Goal: Information Seeking & Learning: Learn about a topic

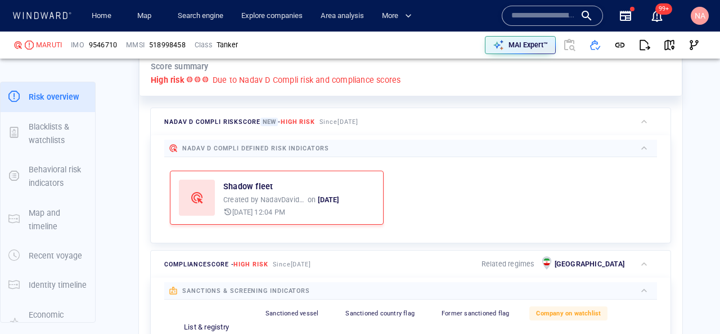
scroll to position [226, 0]
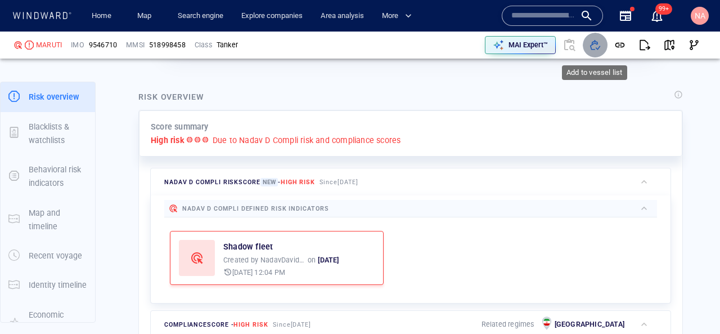
click at [594, 45] on span "button" at bounding box center [595, 44] width 11 height 11
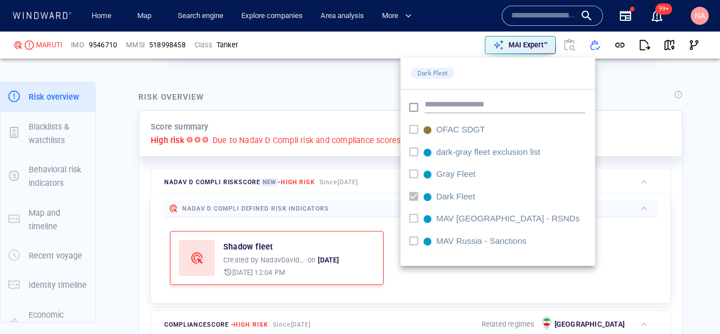
click at [621, 135] on div at bounding box center [360, 167] width 720 height 334
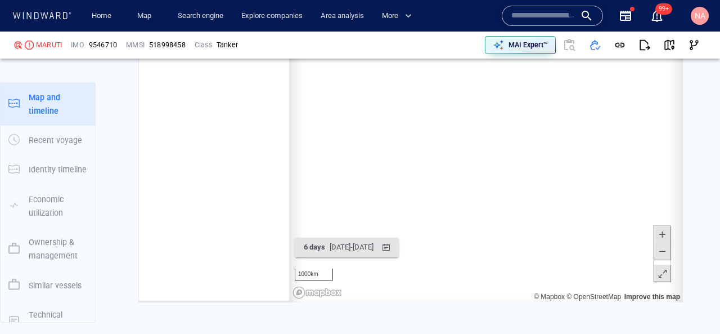
scroll to position [161510, 0]
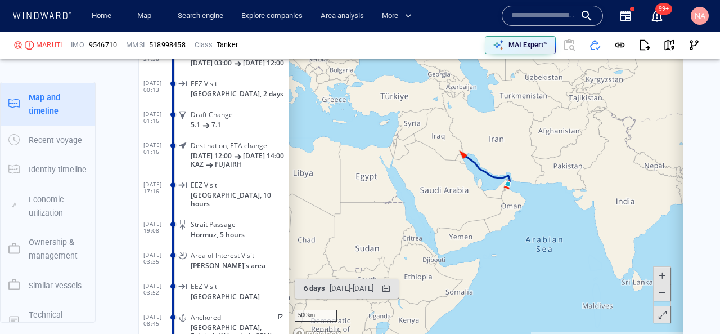
scroll to position [1421, 0]
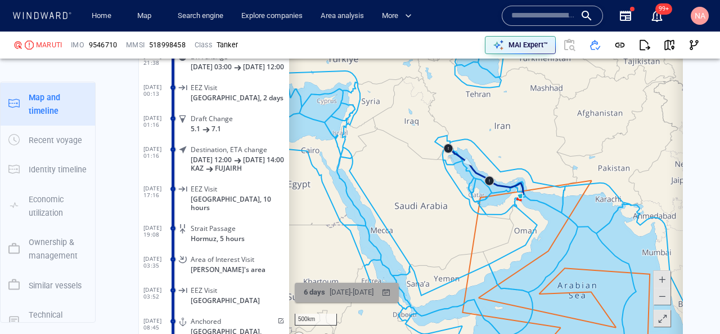
click at [337, 295] on div "16/09/2025 - 23/09/2025" at bounding box center [352, 292] width 48 height 17
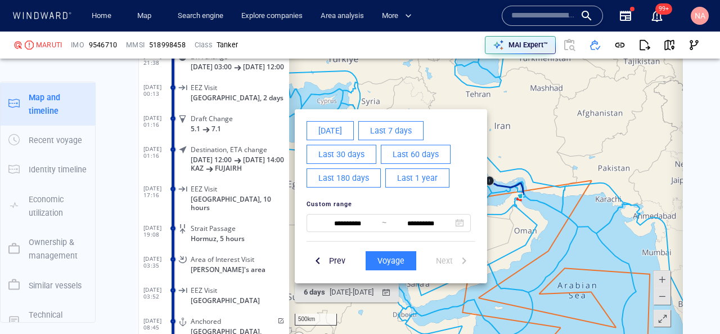
click at [368, 156] on button "Last 30 days" at bounding box center [342, 154] width 70 height 19
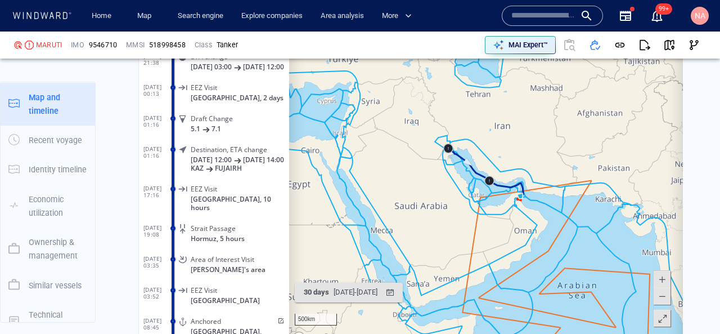
scroll to position [161564, 0]
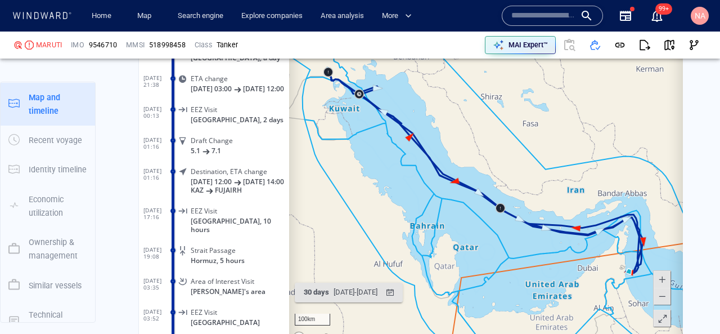
scroll to position [161466, 0]
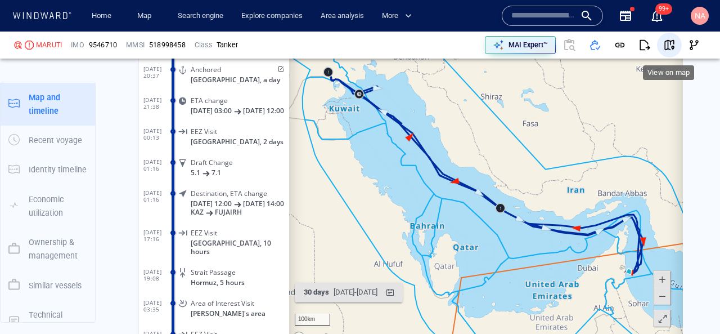
click at [674, 46] on span "button" at bounding box center [669, 44] width 11 height 11
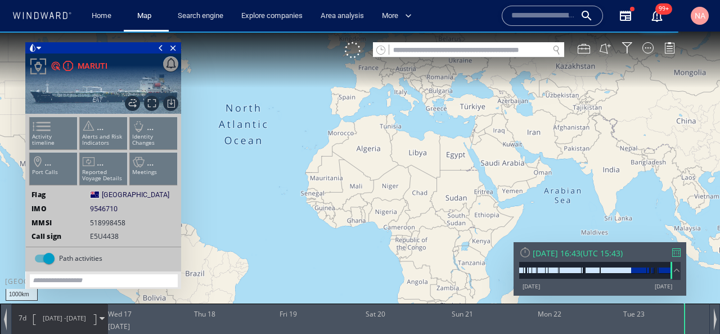
click at [51, 323] on span "[DATE] - [DATE]" at bounding box center [64, 318] width 57 height 28
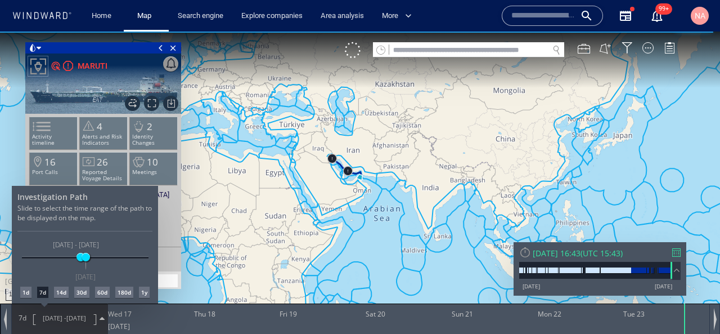
click at [337, 187] on div at bounding box center [360, 183] width 720 height 302
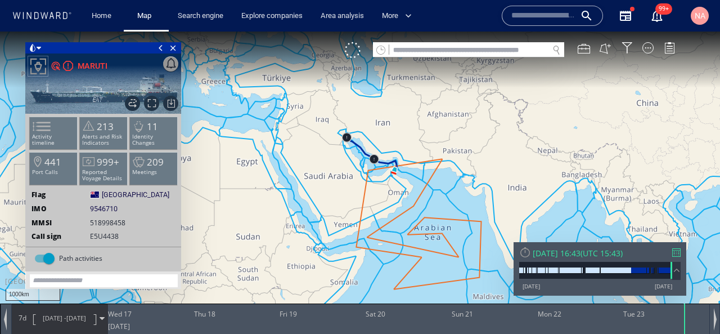
click at [113, 211] on span "9546710" at bounding box center [104, 209] width 28 height 10
copy span "9546710"
